Goal: Find specific page/section: Find specific page/section

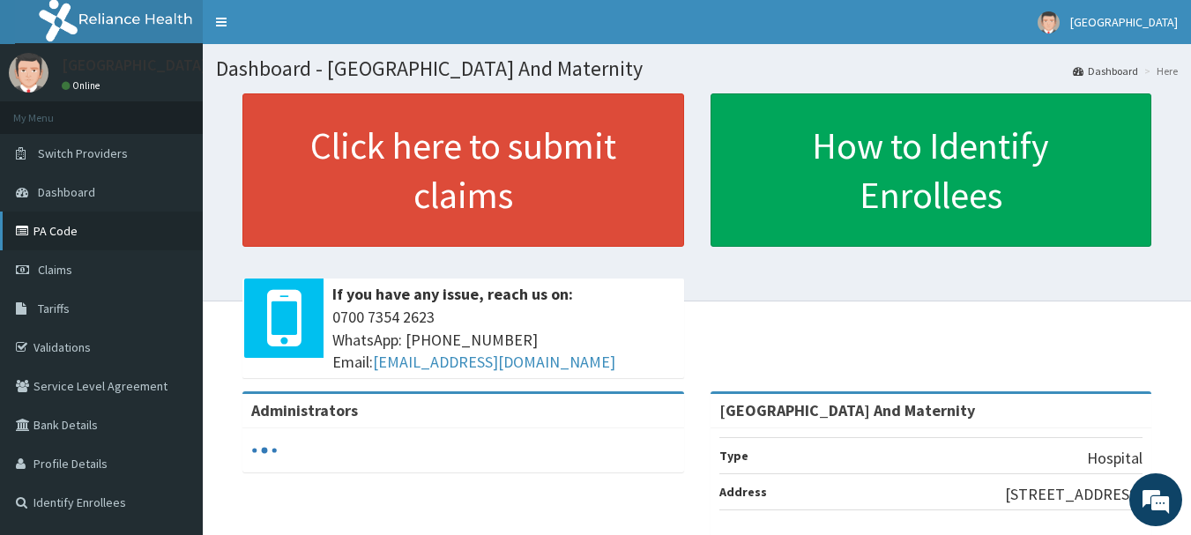
click at [65, 227] on link "PA Code" at bounding box center [101, 231] width 203 height 39
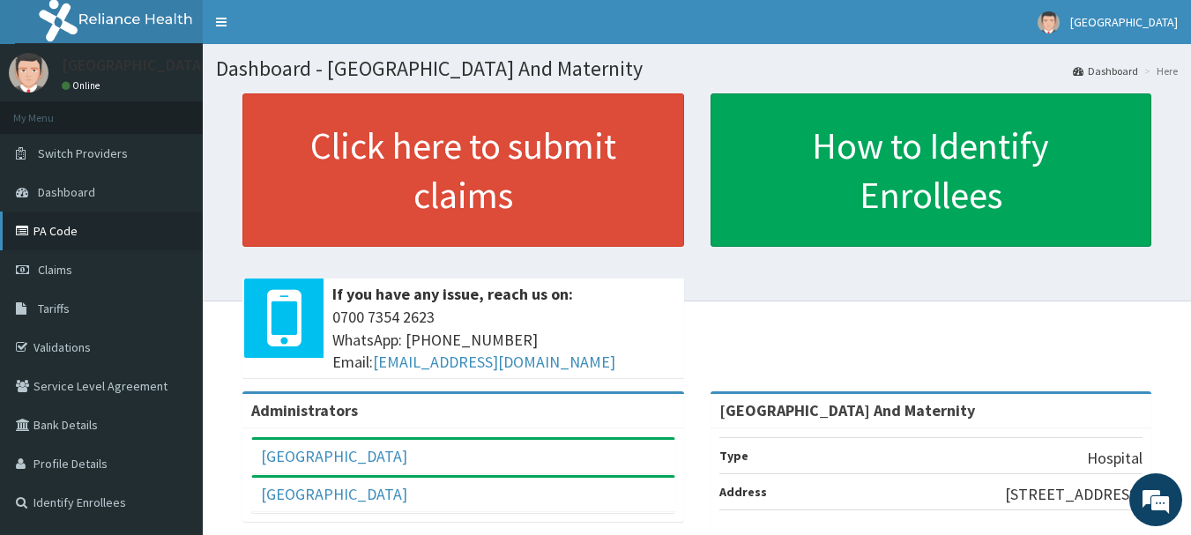
click at [96, 231] on link "PA Code" at bounding box center [101, 231] width 203 height 39
